Goal: Task Accomplishment & Management: Manage account settings

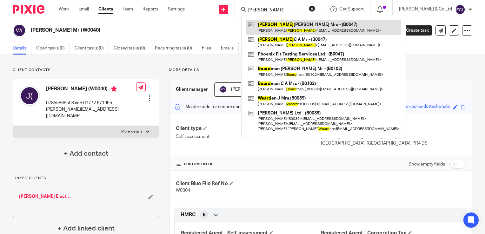
type input "[PERSON_NAME]"
click at [299, 25] on link at bounding box center [324, 27] width 155 height 15
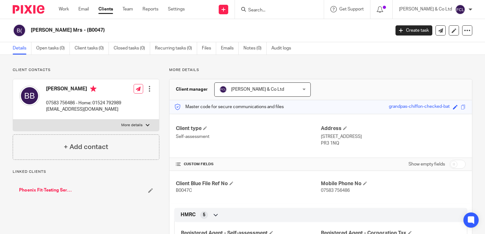
drag, startPoint x: 0, startPoint y: 0, endPoint x: 430, endPoint y: 68, distance: 435.2
click at [430, 68] on p "More details" at bounding box center [320, 70] width 303 height 5
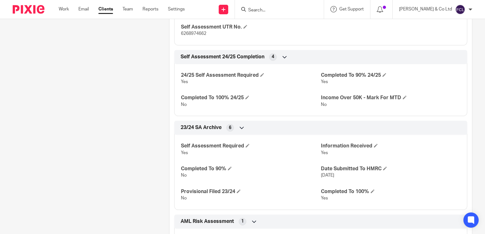
scroll to position [253, 0]
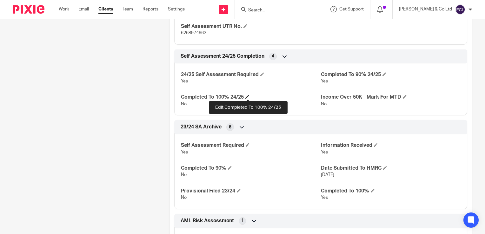
click at [249, 98] on span at bounding box center [248, 97] width 4 height 4
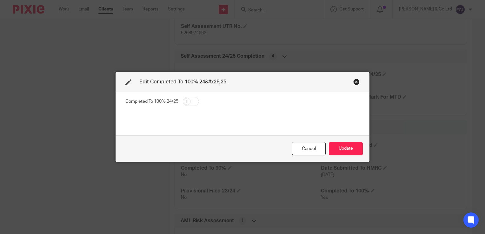
click at [188, 106] on input "checkbox" at bounding box center [191, 101] width 16 height 9
checkbox input "true"
click at [361, 153] on div "Cancel Update" at bounding box center [243, 149] width 254 height 27
click at [348, 144] on button "Update" at bounding box center [346, 149] width 34 height 14
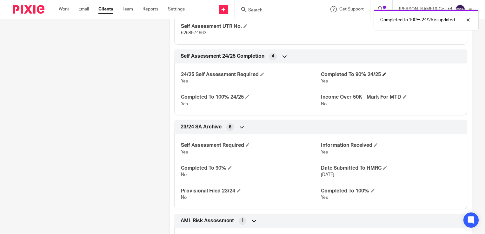
click at [380, 74] on h4 "Completed To 90% 24/25" at bounding box center [391, 74] width 140 height 7
click at [383, 76] on h4 "Completed To 90% 24/25" at bounding box center [391, 74] width 140 height 7
click at [383, 75] on span at bounding box center [385, 74] width 4 height 4
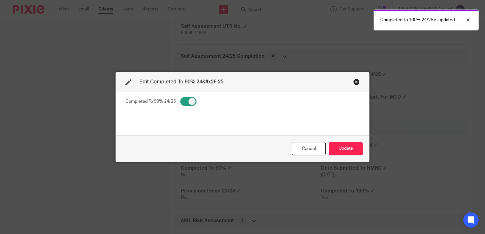
drag, startPoint x: 188, startPoint y: 104, endPoint x: 205, endPoint y: 112, distance: 18.5
click at [188, 104] on input "checkbox" at bounding box center [188, 101] width 16 height 9
checkbox input "false"
click at [340, 149] on button "Update" at bounding box center [346, 149] width 34 height 14
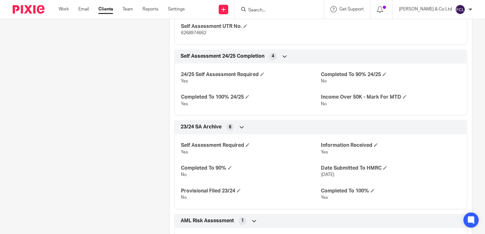
click at [281, 12] on input "Search" at bounding box center [276, 11] width 57 height 6
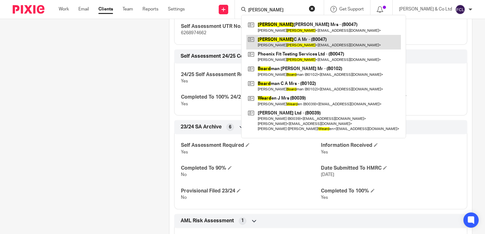
type input "[PERSON_NAME]"
click at [290, 39] on link at bounding box center [324, 42] width 155 height 15
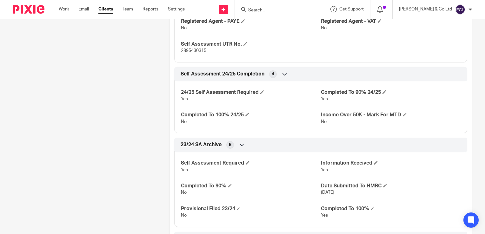
scroll to position [236, 0]
click at [247, 115] on span at bounding box center [248, 114] width 4 height 4
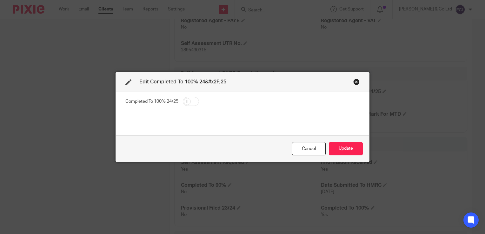
click at [185, 102] on input "checkbox" at bounding box center [191, 101] width 16 height 9
checkbox input "true"
click at [335, 148] on button "Update" at bounding box center [346, 149] width 34 height 14
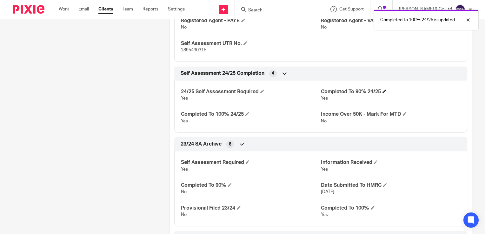
click at [381, 92] on h4 "Completed To 90% 24/25" at bounding box center [391, 92] width 140 height 7
click at [383, 91] on span at bounding box center [385, 92] width 4 height 4
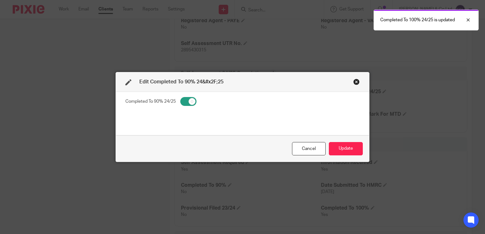
click at [193, 98] on fieldset "Completed To 90% 24/25" at bounding box center [242, 102] width 234 height 11
click at [192, 100] on input "checkbox" at bounding box center [188, 101] width 16 height 9
checkbox input "false"
click at [343, 143] on button "Update" at bounding box center [346, 149] width 34 height 14
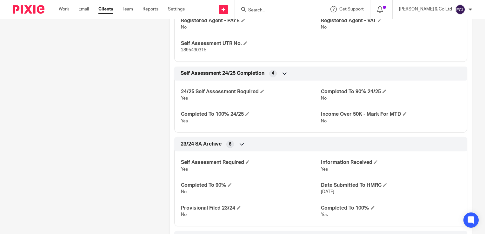
click at [282, 10] on input "Search" at bounding box center [276, 11] width 57 height 6
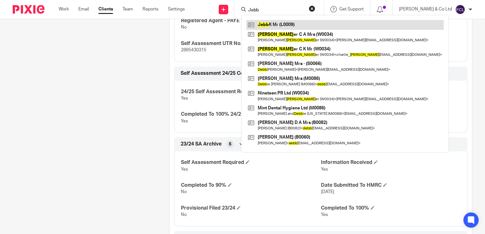
type input "Jebb"
click at [288, 25] on link at bounding box center [346, 25] width 198 height 10
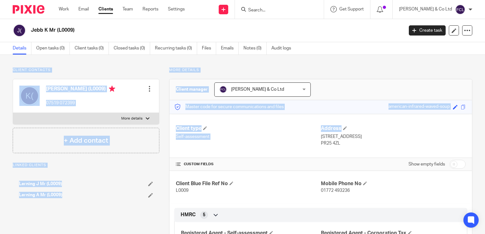
drag, startPoint x: 476, startPoint y: 50, endPoint x: 486, endPoint y: 131, distance: 81.7
click at [485, 131] on html "Work Email Clients Team Reports Settings Work Email Clients Team Reports Settin…" at bounding box center [242, 117] width 485 height 234
drag, startPoint x: 485, startPoint y: 131, endPoint x: 437, endPoint y: 59, distance: 86.4
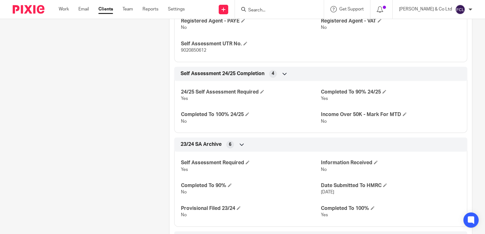
scroll to position [257, 0]
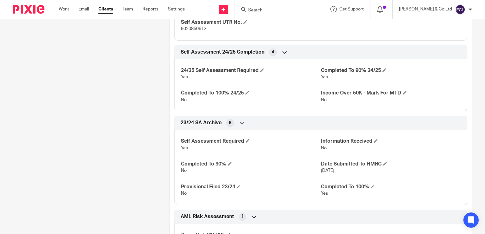
click at [471, 129] on div "Client contacts [PERSON_NAME] (L0009) 07519 072399 Edit contact Create client f…" at bounding box center [242, 102] width 485 height 609
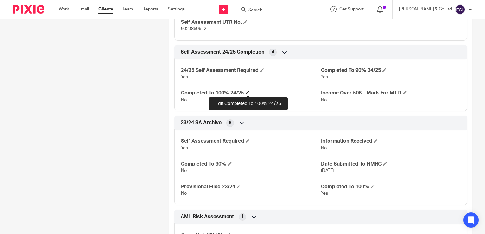
click at [246, 92] on span at bounding box center [248, 93] width 4 height 4
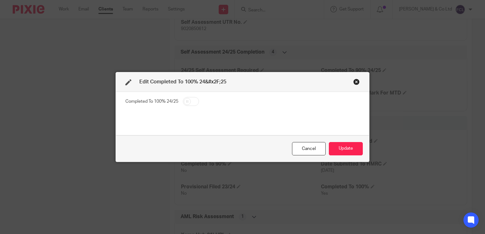
click at [186, 101] on input "checkbox" at bounding box center [191, 101] width 16 height 9
checkbox input "true"
click at [335, 147] on button "Update" at bounding box center [346, 149] width 34 height 14
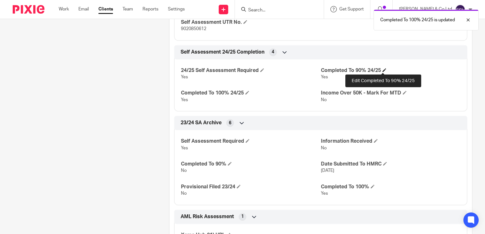
click at [384, 69] on span at bounding box center [385, 70] width 4 height 4
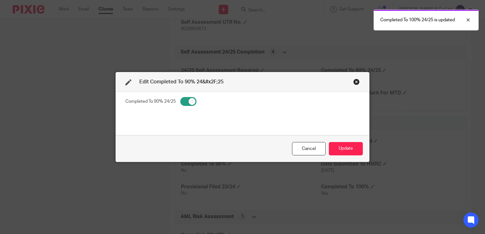
click at [187, 98] on input "checkbox" at bounding box center [188, 101] width 16 height 9
checkbox input "false"
click at [348, 149] on button "Update" at bounding box center [346, 149] width 34 height 14
